Goal: Task Accomplishment & Management: Manage account settings

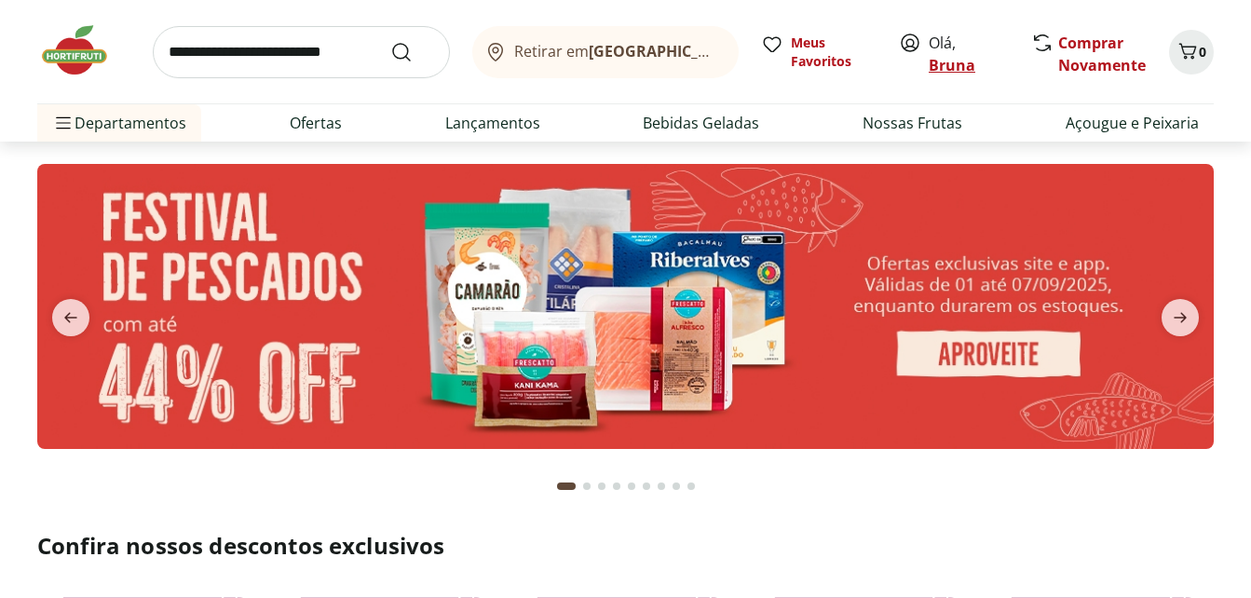
click at [950, 65] on link "Bruna" at bounding box center [951, 65] width 47 height 20
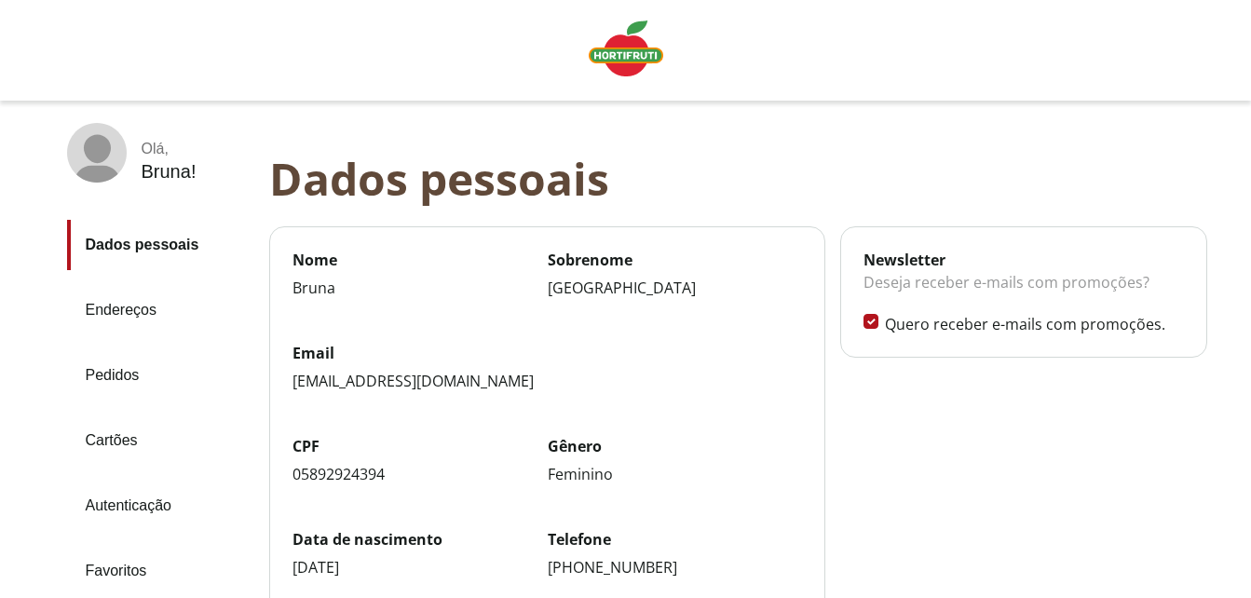
click at [111, 370] on link "Pedidos" at bounding box center [160, 375] width 187 height 50
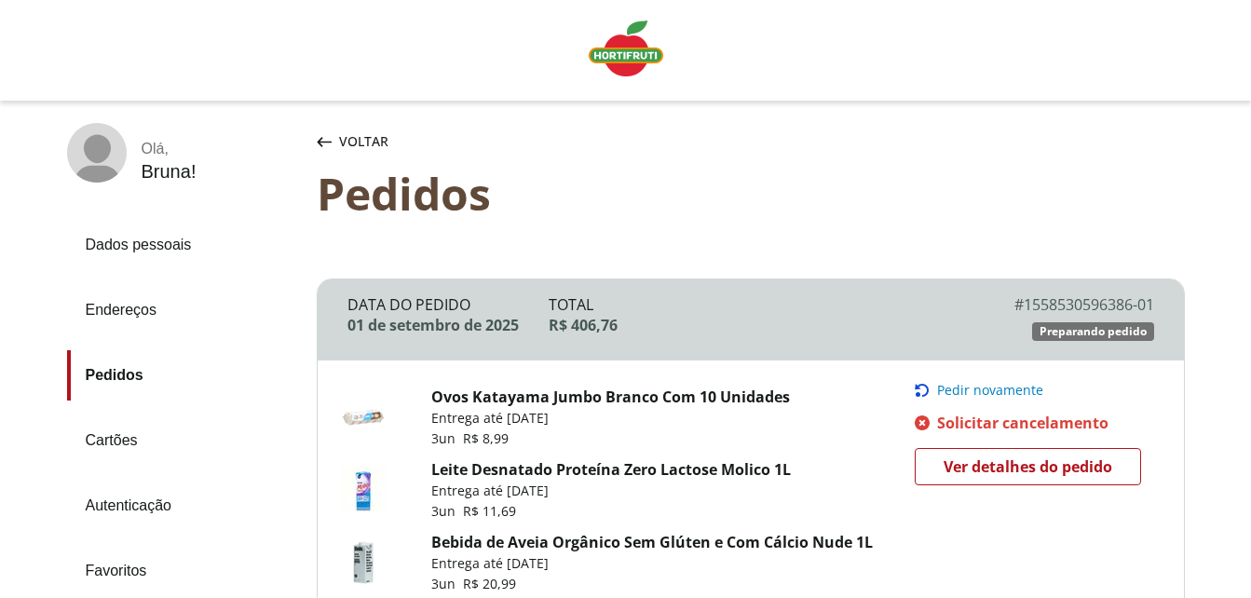
click at [606, 152] on div "Voltar" at bounding box center [751, 141] width 868 height 37
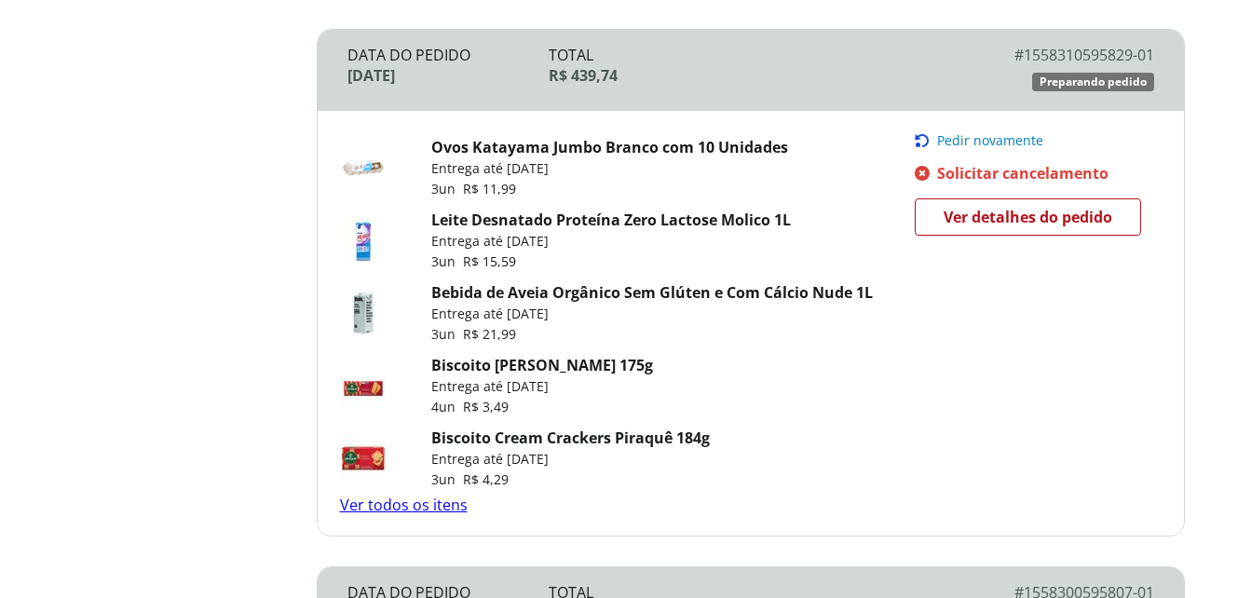
scroll to position [745, 0]
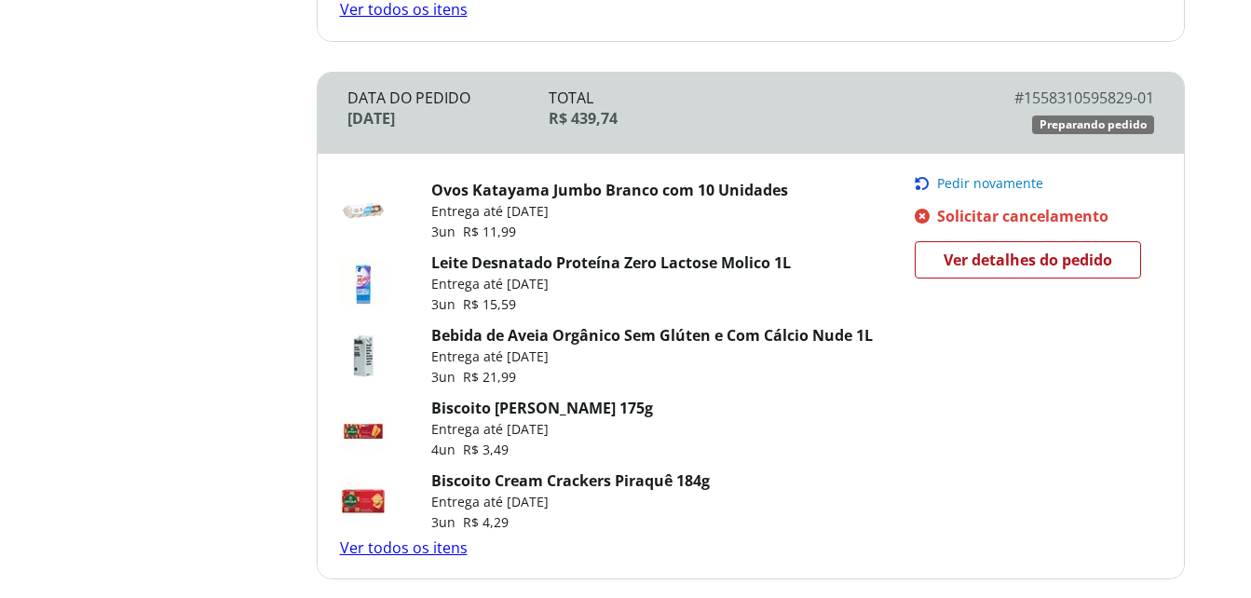
click at [985, 212] on span "Solicitar cancelamento" at bounding box center [1022, 216] width 171 height 20
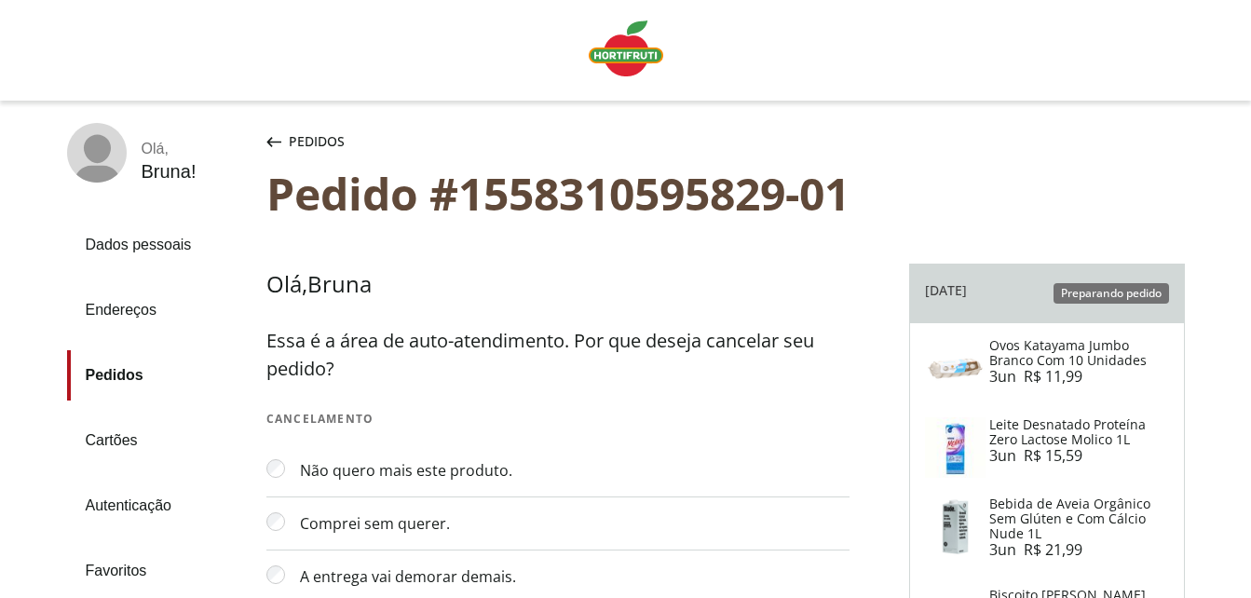
click at [882, 283] on section "Olá , Bruna Essa é a área de auto-atendimento. Por que deseja cancelar seu pedi…" at bounding box center [587, 521] width 643 height 544
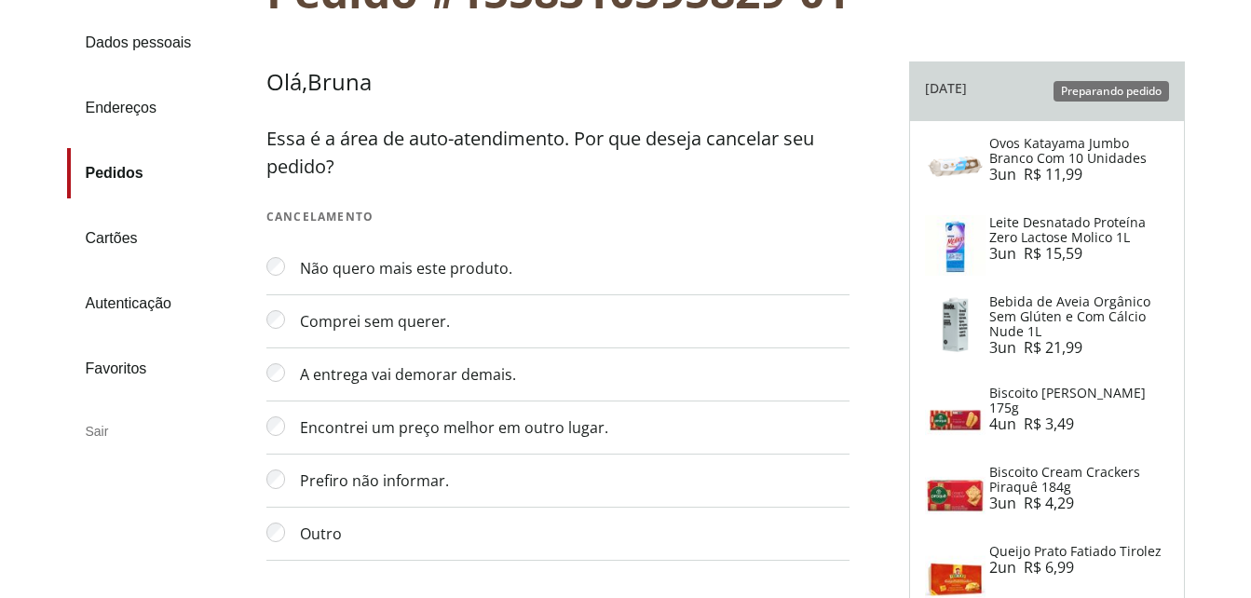
scroll to position [410, 0]
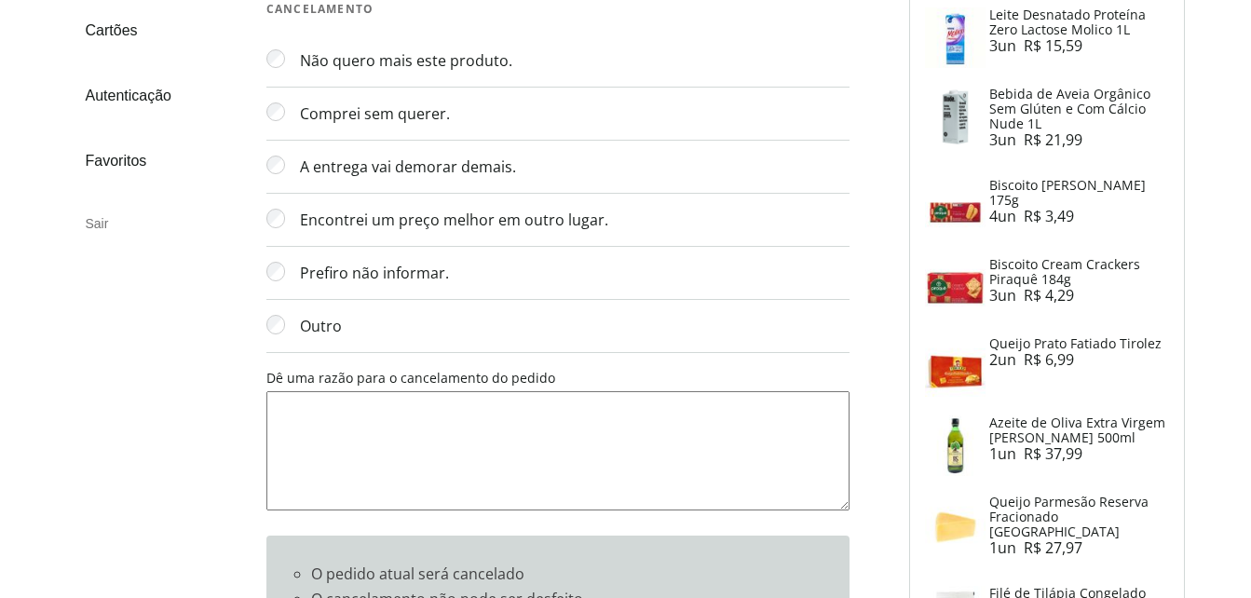
click at [318, 428] on textarea "Dê uma razão para o cancelamento do pedido" at bounding box center [557, 450] width 583 height 119
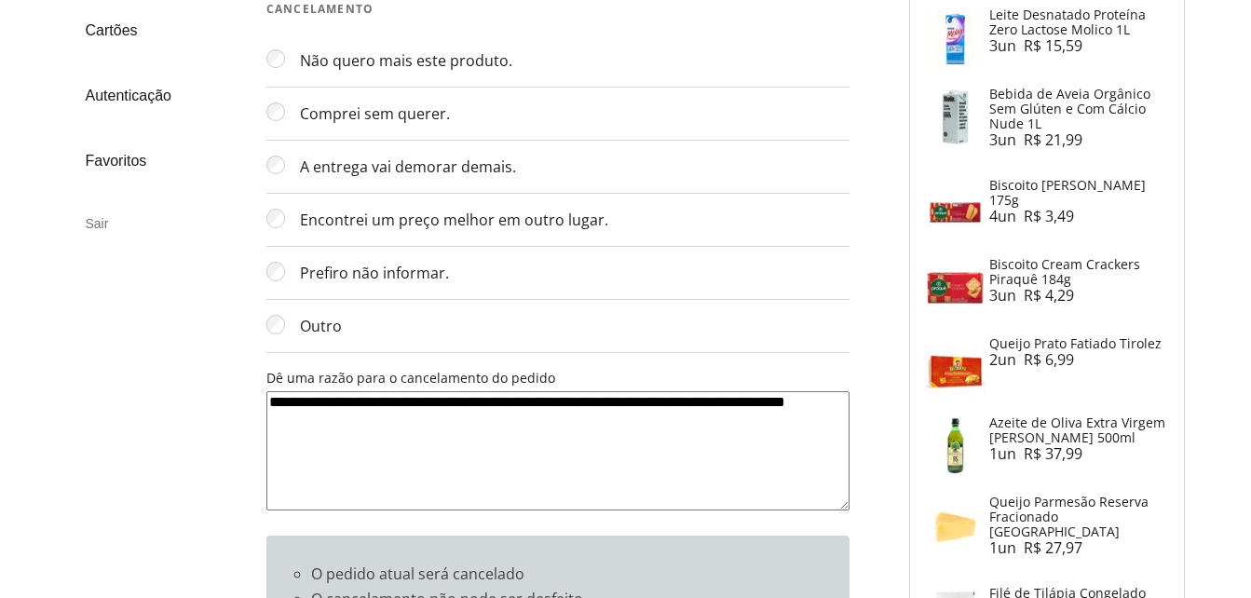
type textarea "**********"
